Goal: Download file/media

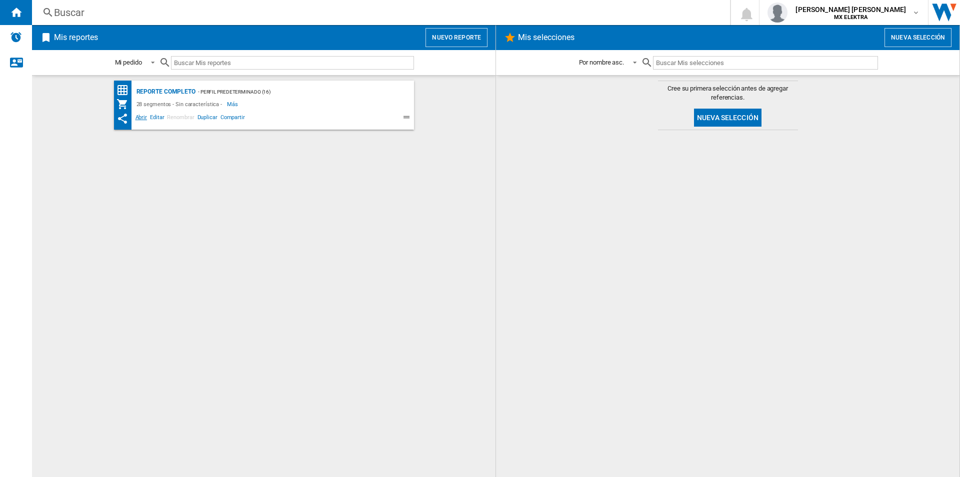
click at [139, 115] on span "Abrir" at bounding box center [141, 119] width 15 height 12
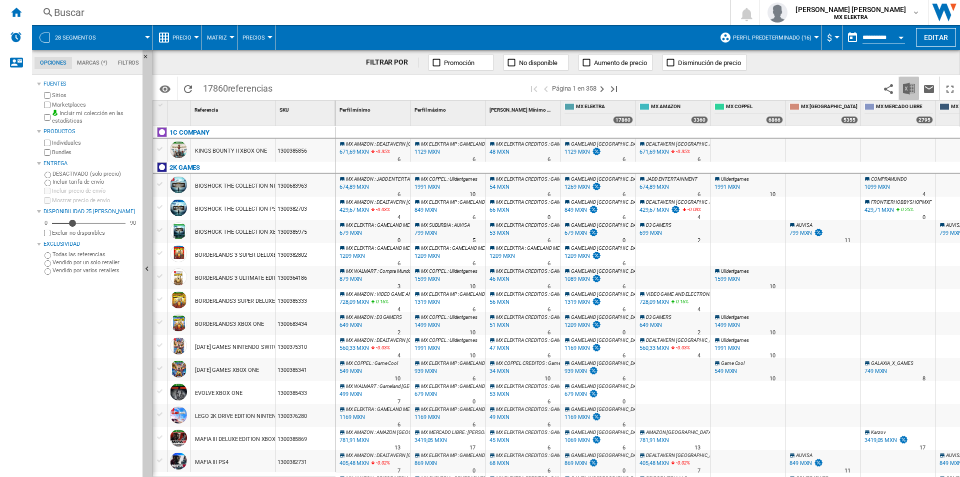
click at [906, 93] on img "Descargar en Excel" at bounding box center [909, 89] width 12 height 12
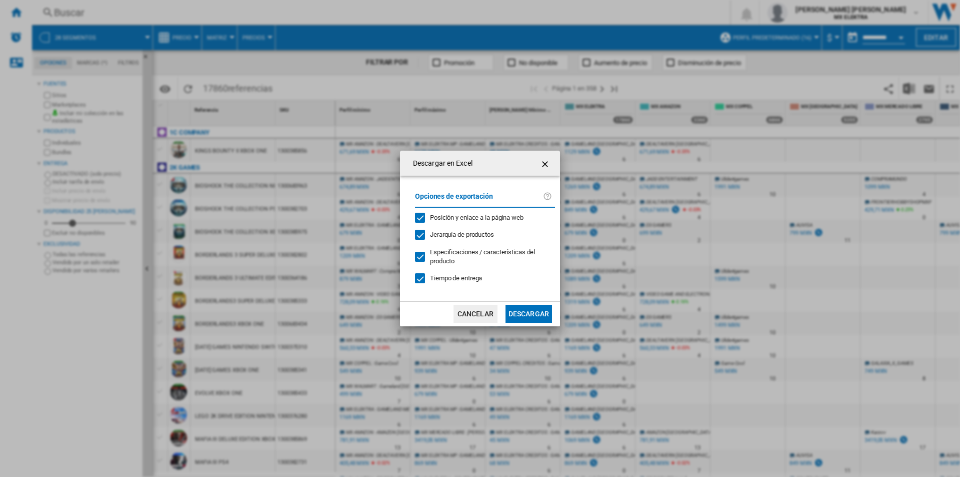
click at [514, 310] on button "Descargar" at bounding box center [529, 314] width 47 height 18
